Goal: Check status: Check status

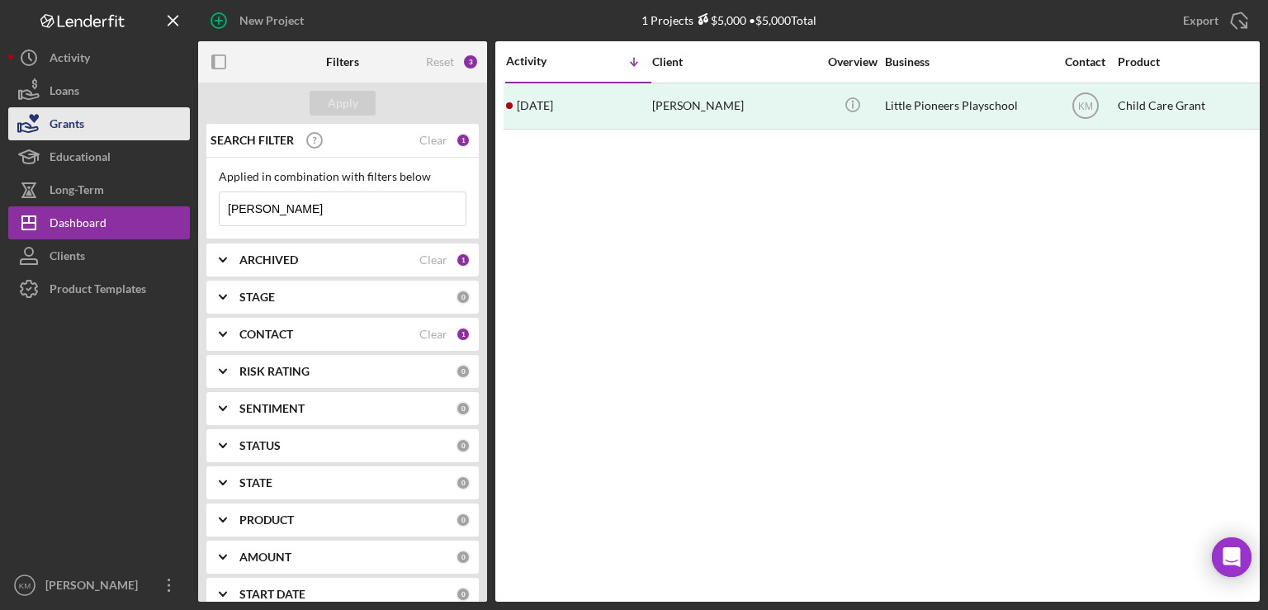
click at [51, 123] on div "Grants" at bounding box center [67, 125] width 35 height 37
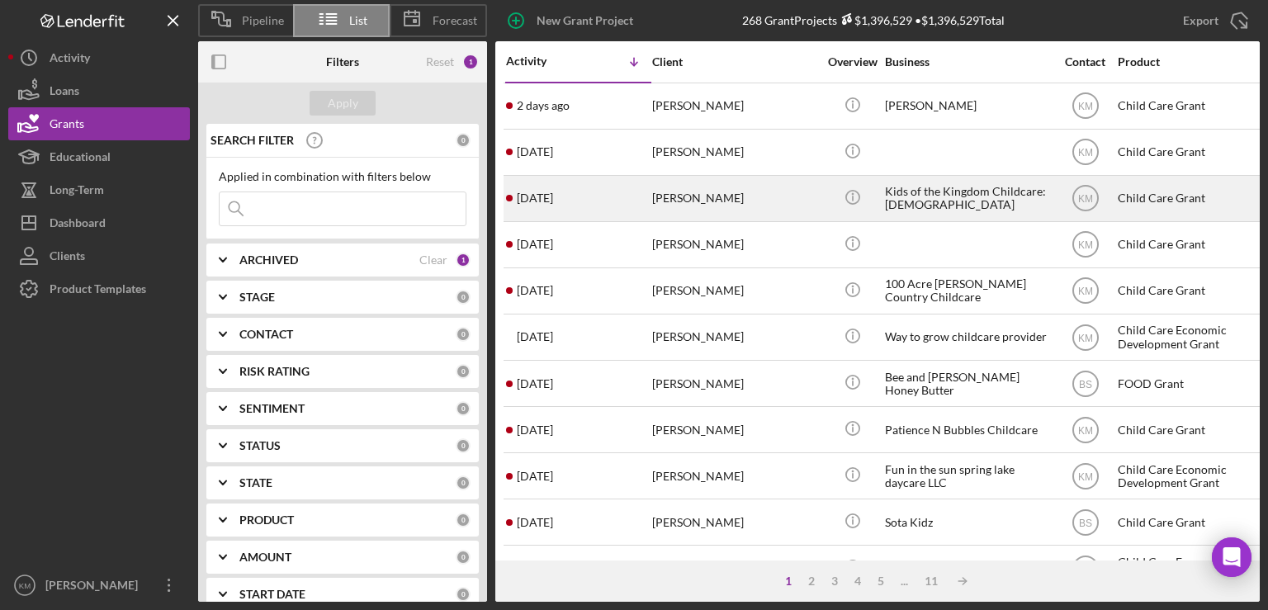
click at [565, 206] on div "[DATE] [PERSON_NAME]" at bounding box center [578, 199] width 144 height 44
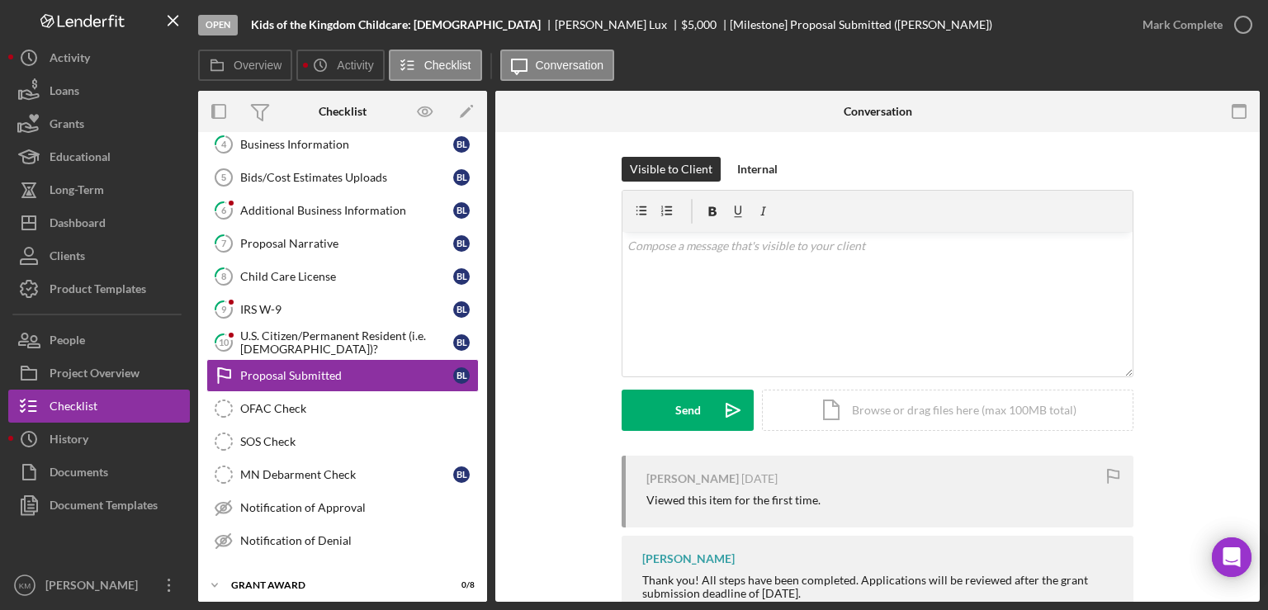
scroll to position [150, 0]
